Goal: Information Seeking & Learning: Learn about a topic

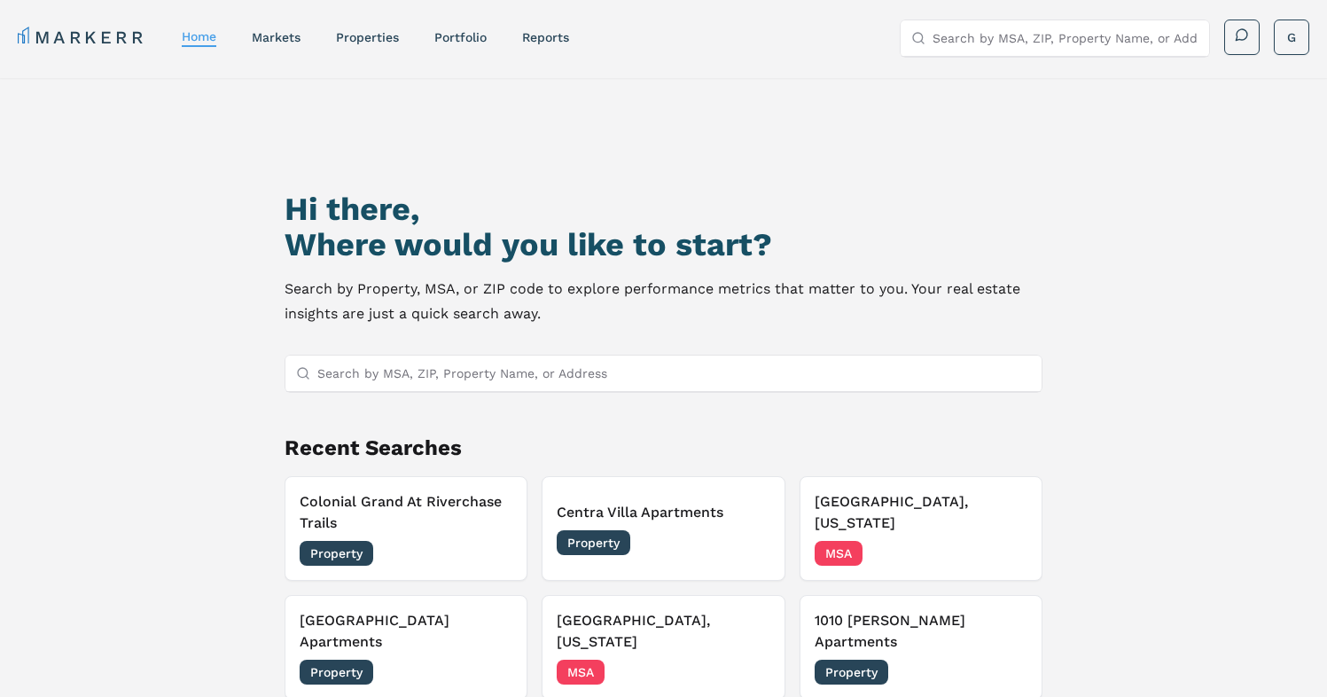
click at [303, 46] on nav "MARKERR home markets properties Portfolio reports" at bounding box center [293, 37] width 551 height 25
click at [298, 39] on link "markets" at bounding box center [276, 37] width 49 height 14
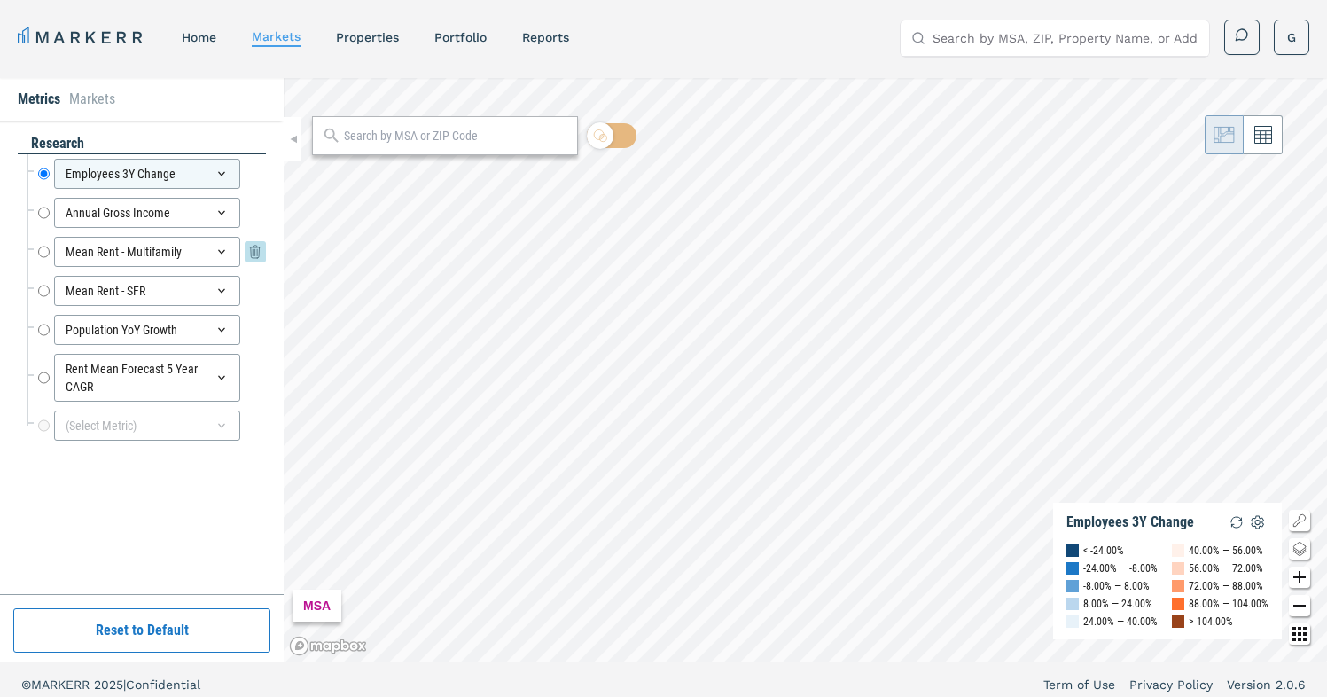
click at [46, 249] on input "Mean Rent - Multifamily" at bounding box center [44, 252] width 12 height 30
radio input "false"
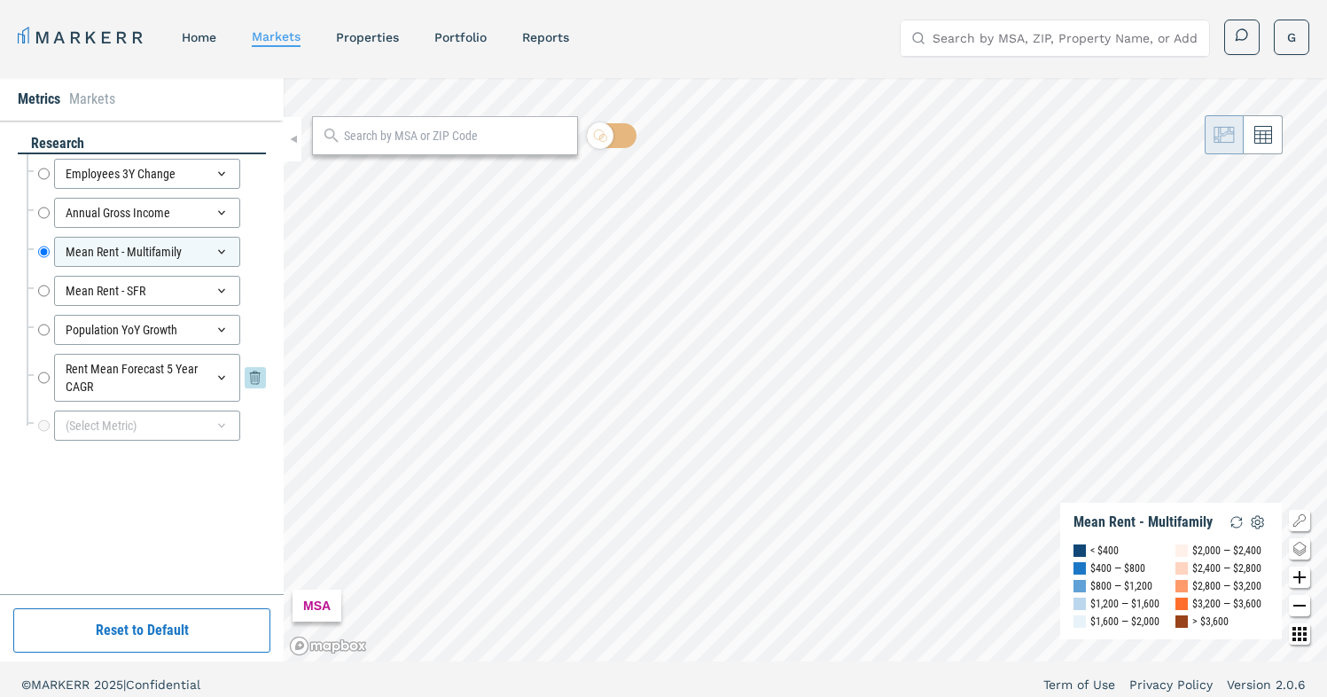
click at [41, 375] on input "Rent Mean Forecast 5 Year CAGR" at bounding box center [44, 378] width 12 height 48
radio input "false"
radio input "true"
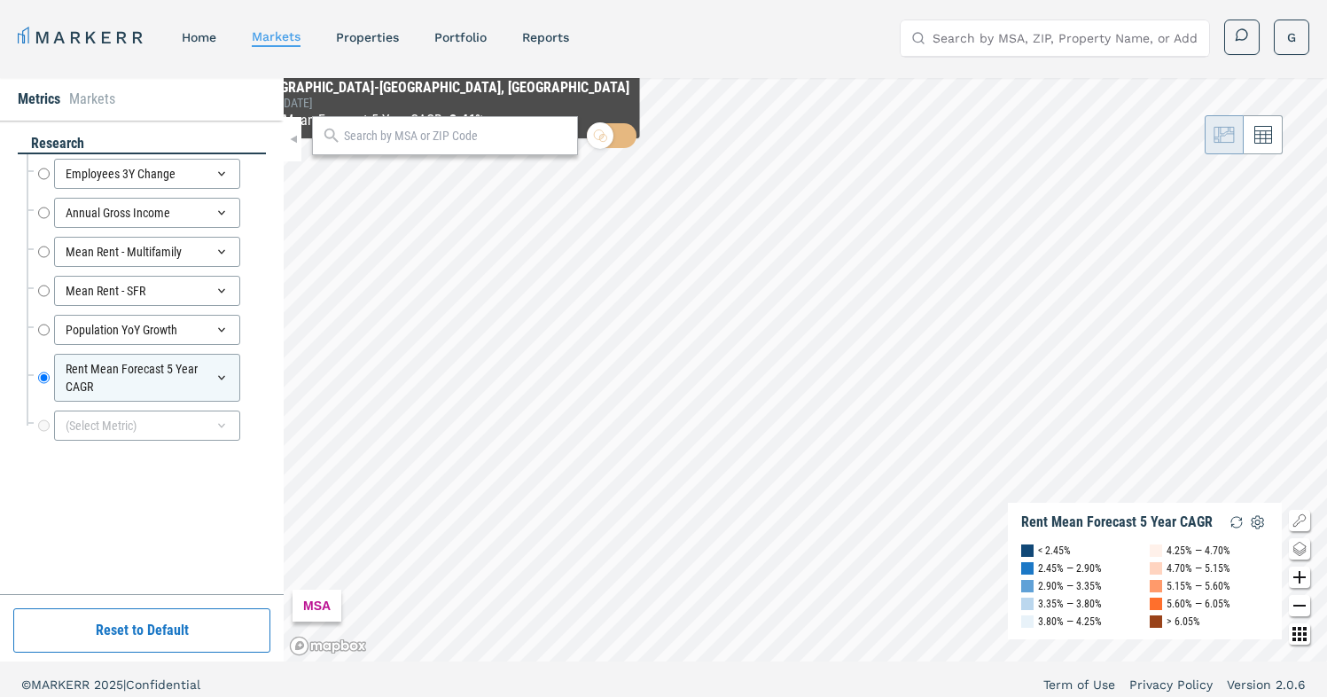
click at [442, 146] on div at bounding box center [445, 135] width 266 height 39
click at [446, 131] on input "text" at bounding box center [456, 136] width 224 height 19
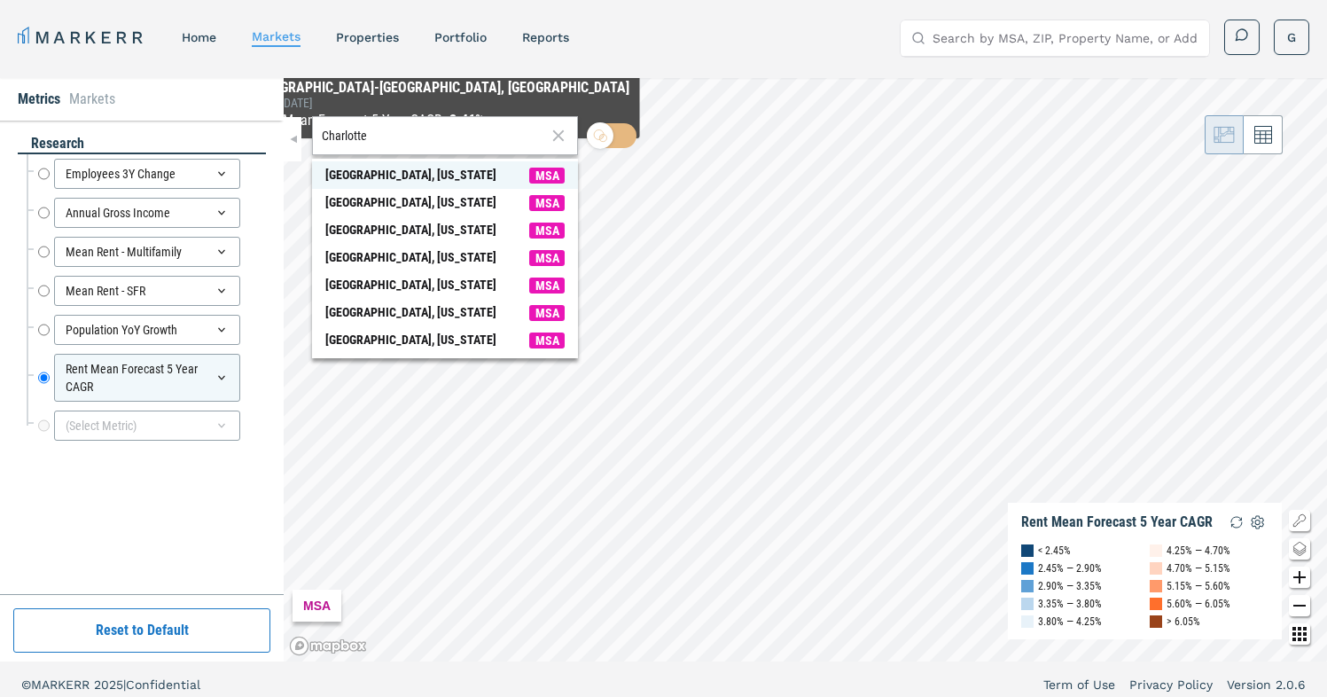
type input "Charlotte"
click at [392, 173] on div "[GEOGRAPHIC_DATA], [US_STATE]" at bounding box center [410, 175] width 171 height 19
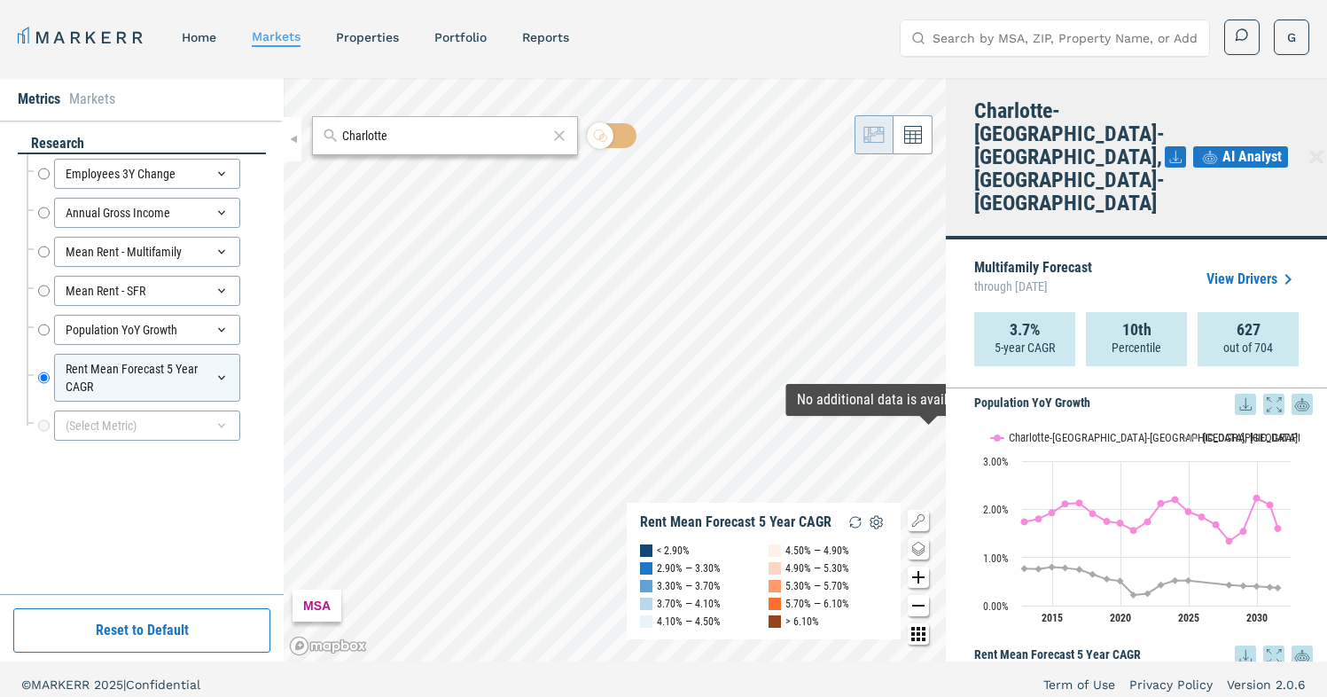
scroll to position [1409, 0]
